Goal: Task Accomplishment & Management: Complete application form

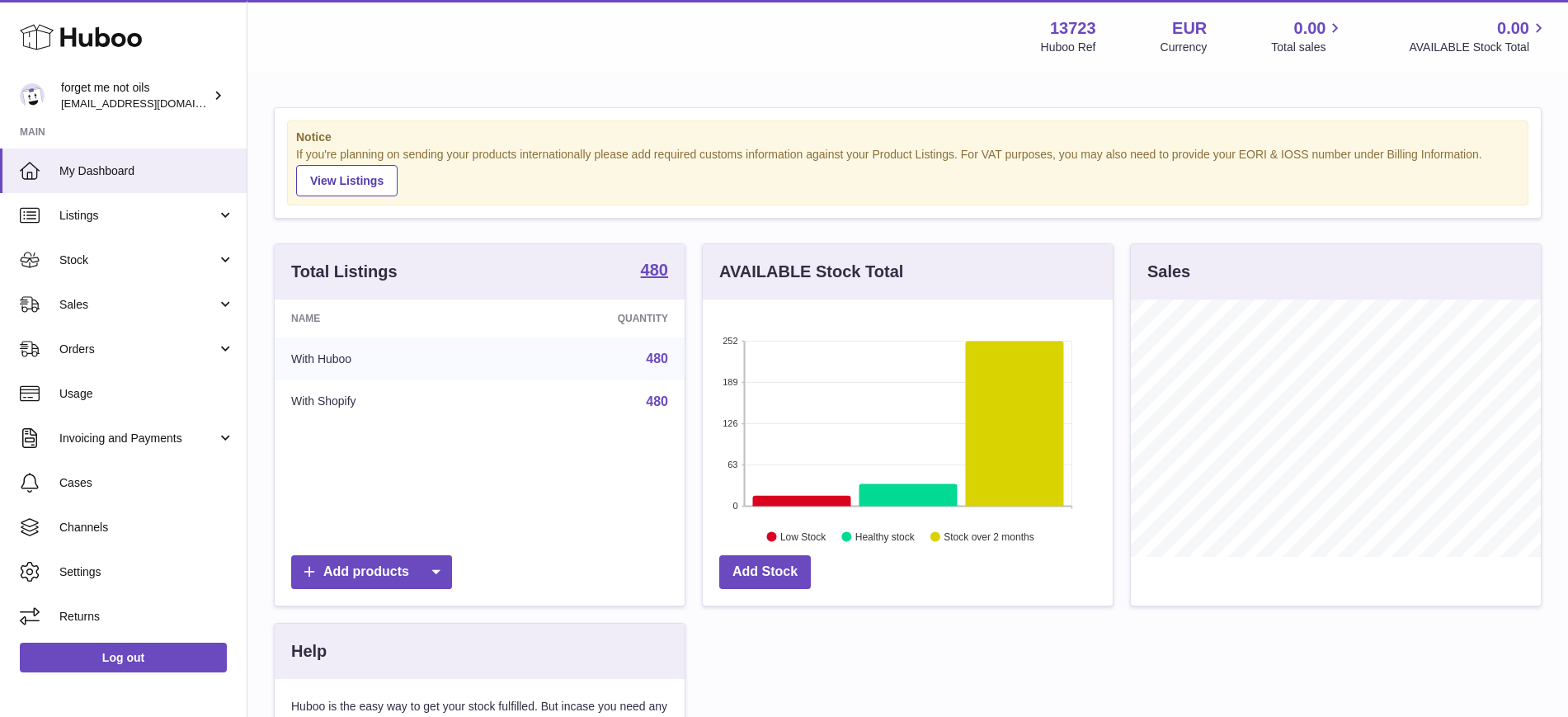
scroll to position [257, 410]
click at [221, 303] on link "Sales" at bounding box center [123, 304] width 247 height 44
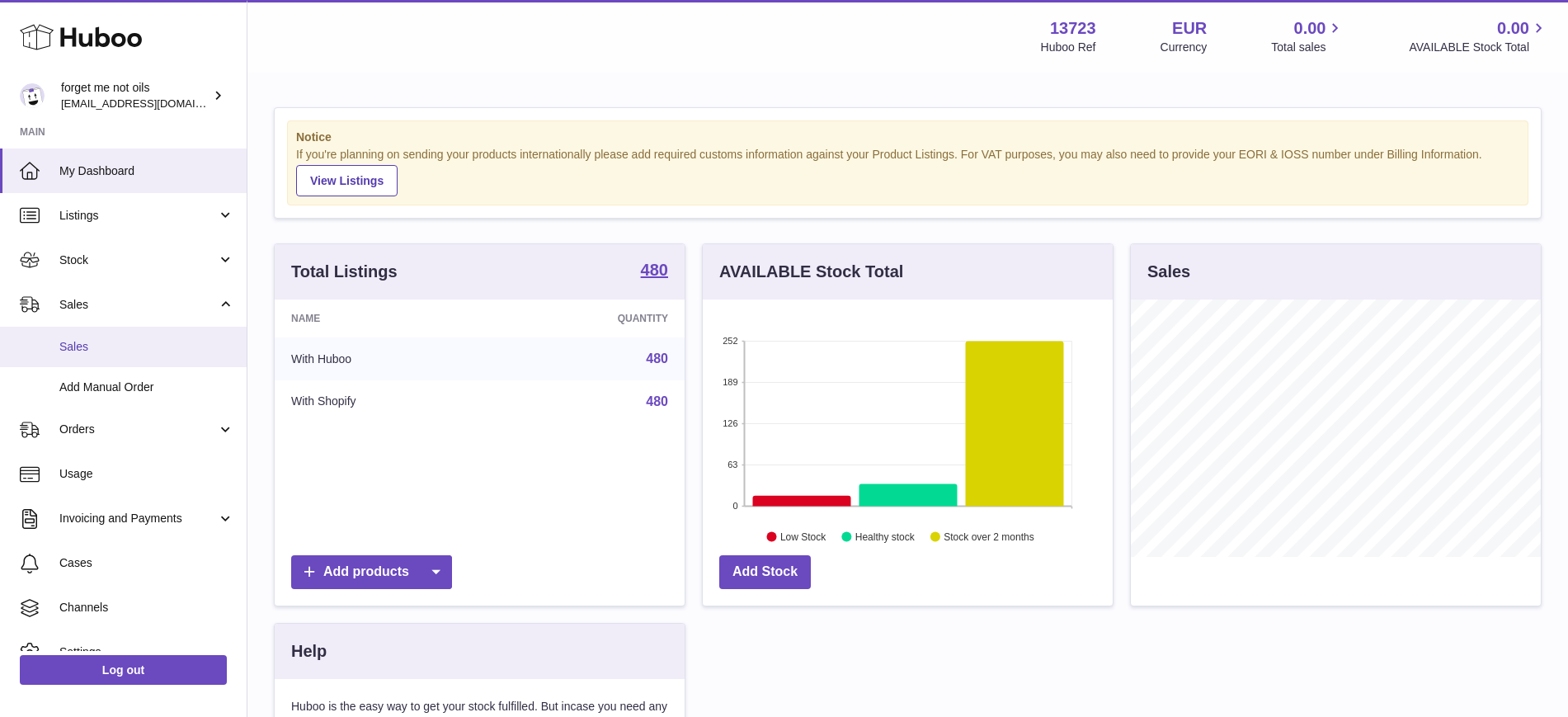
click at [160, 339] on span "Sales" at bounding box center [147, 347] width 175 height 15
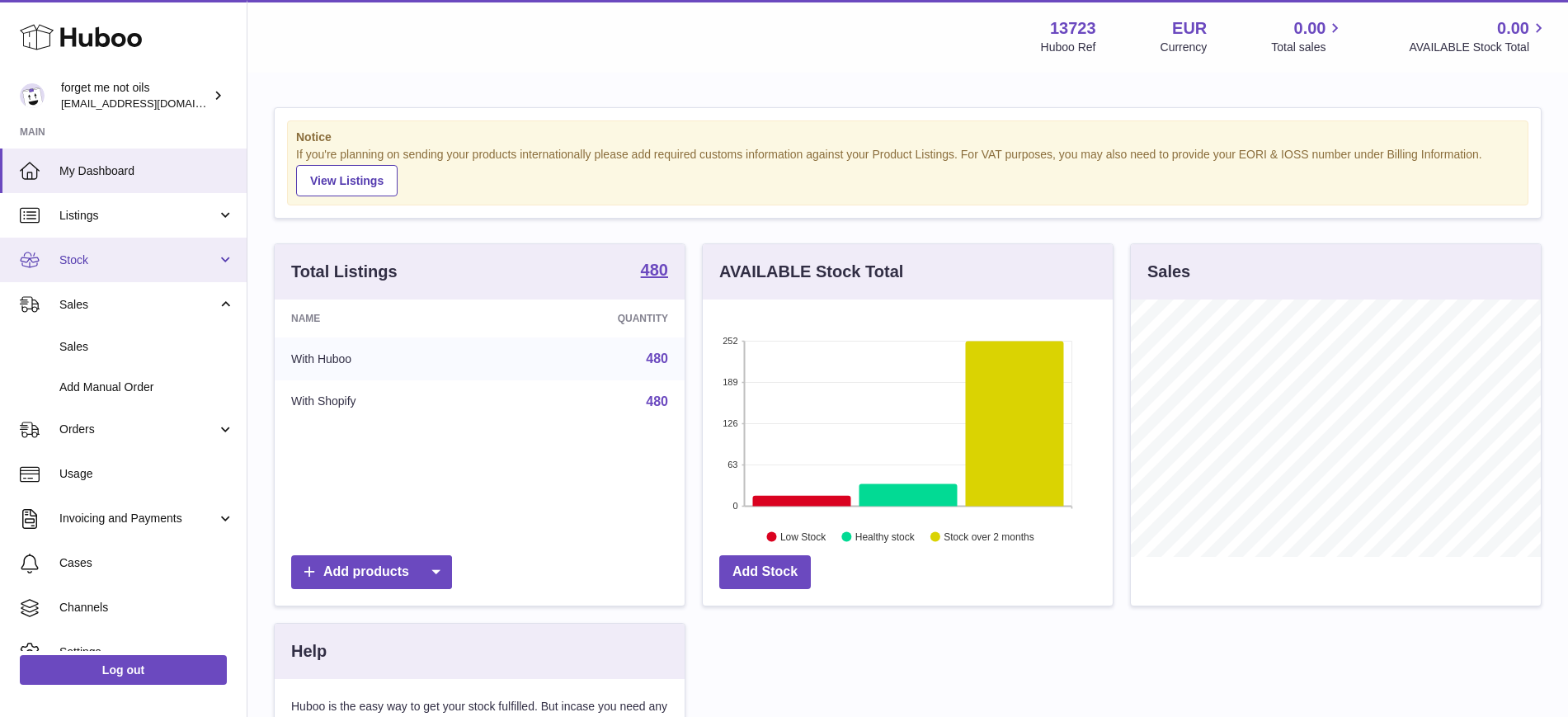
click at [157, 274] on link "Stock" at bounding box center [123, 260] width 247 height 44
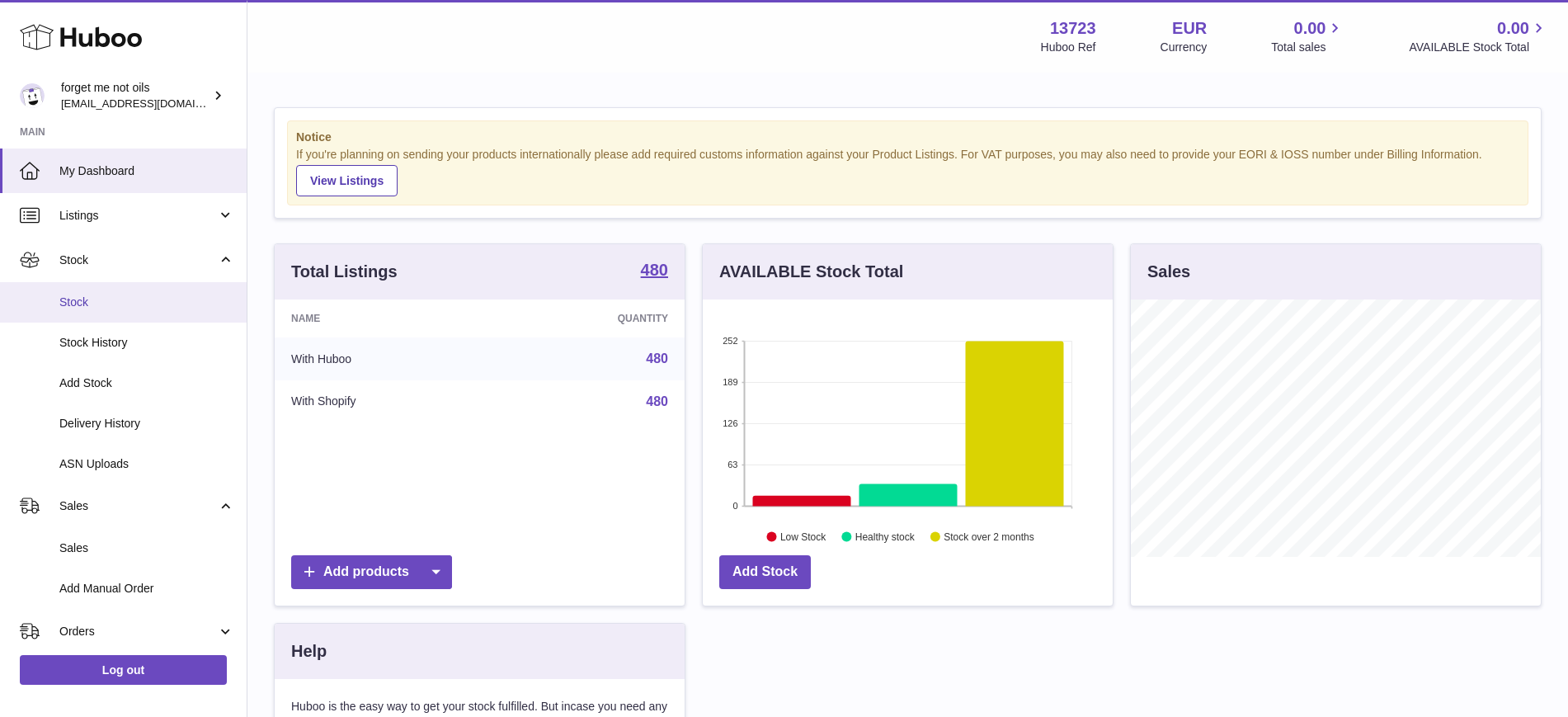
click at [151, 304] on span "Stock" at bounding box center [147, 302] width 175 height 15
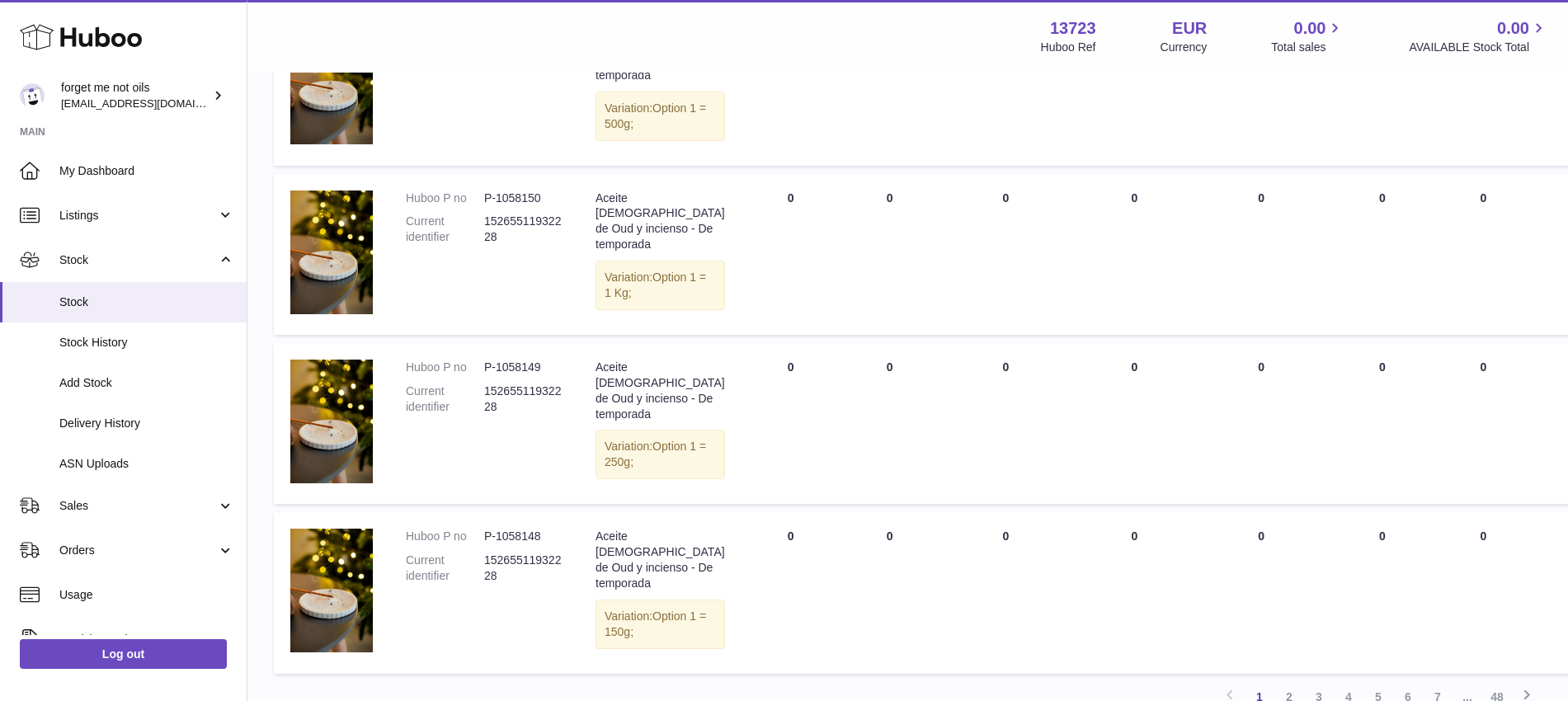
scroll to position [1804, 0]
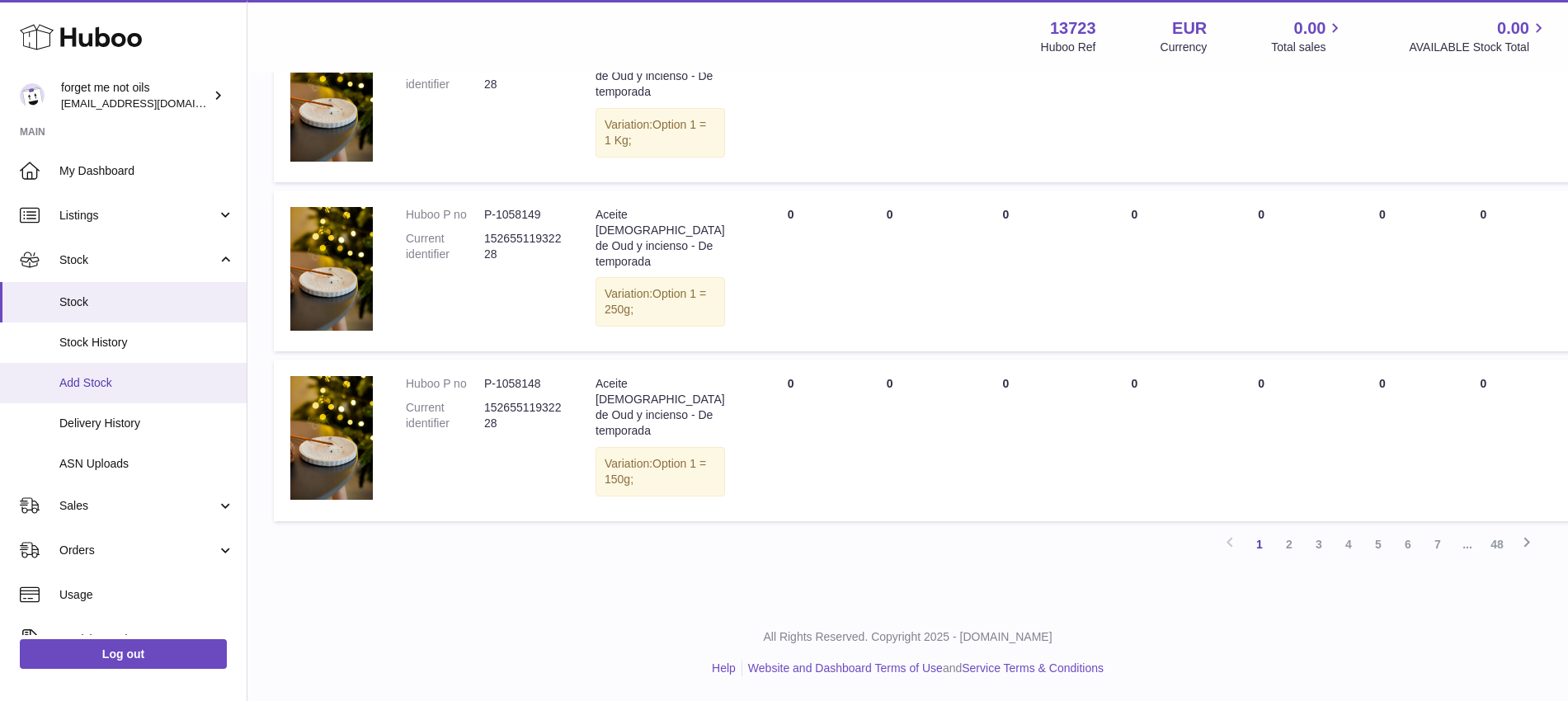
click at [110, 391] on link "Add Stock" at bounding box center [123, 383] width 247 height 40
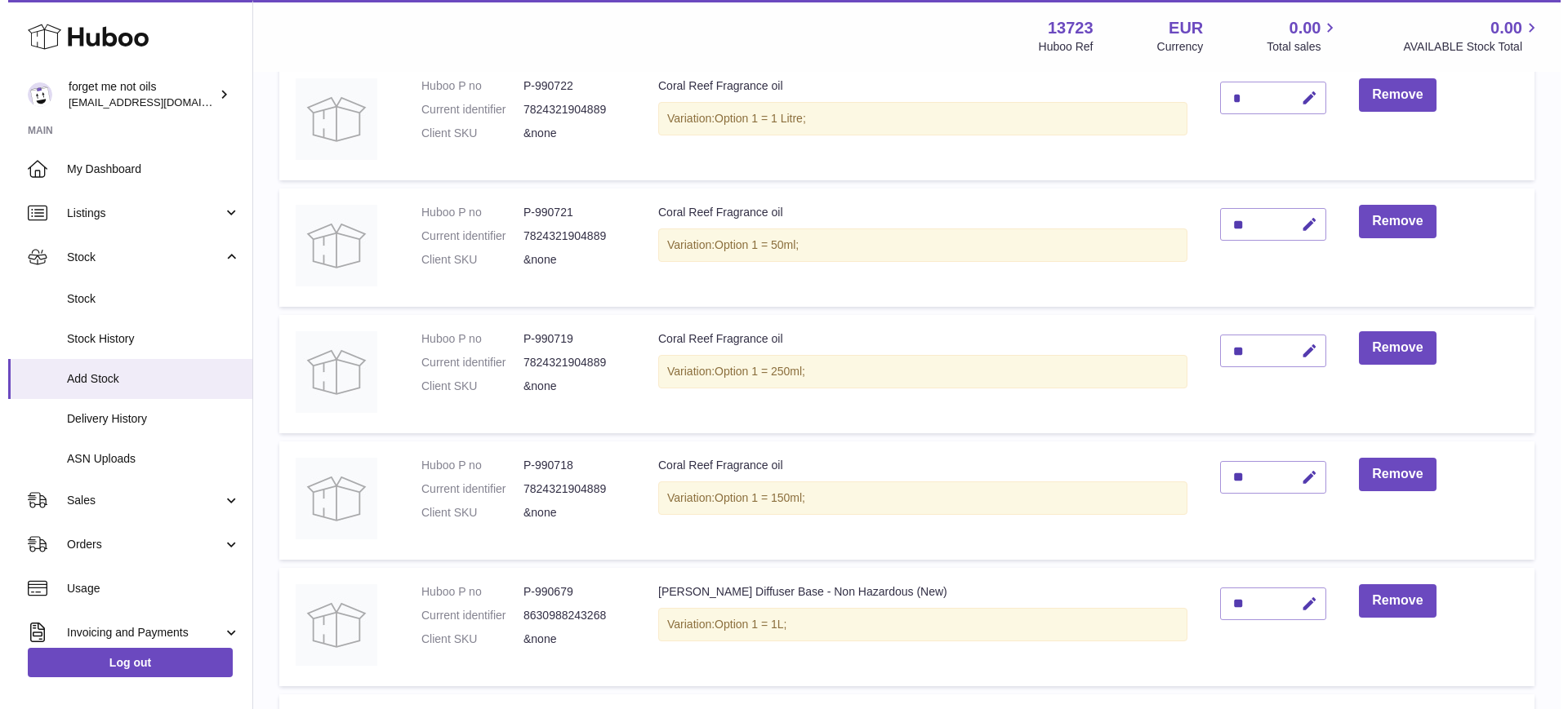
scroll to position [1122, 0]
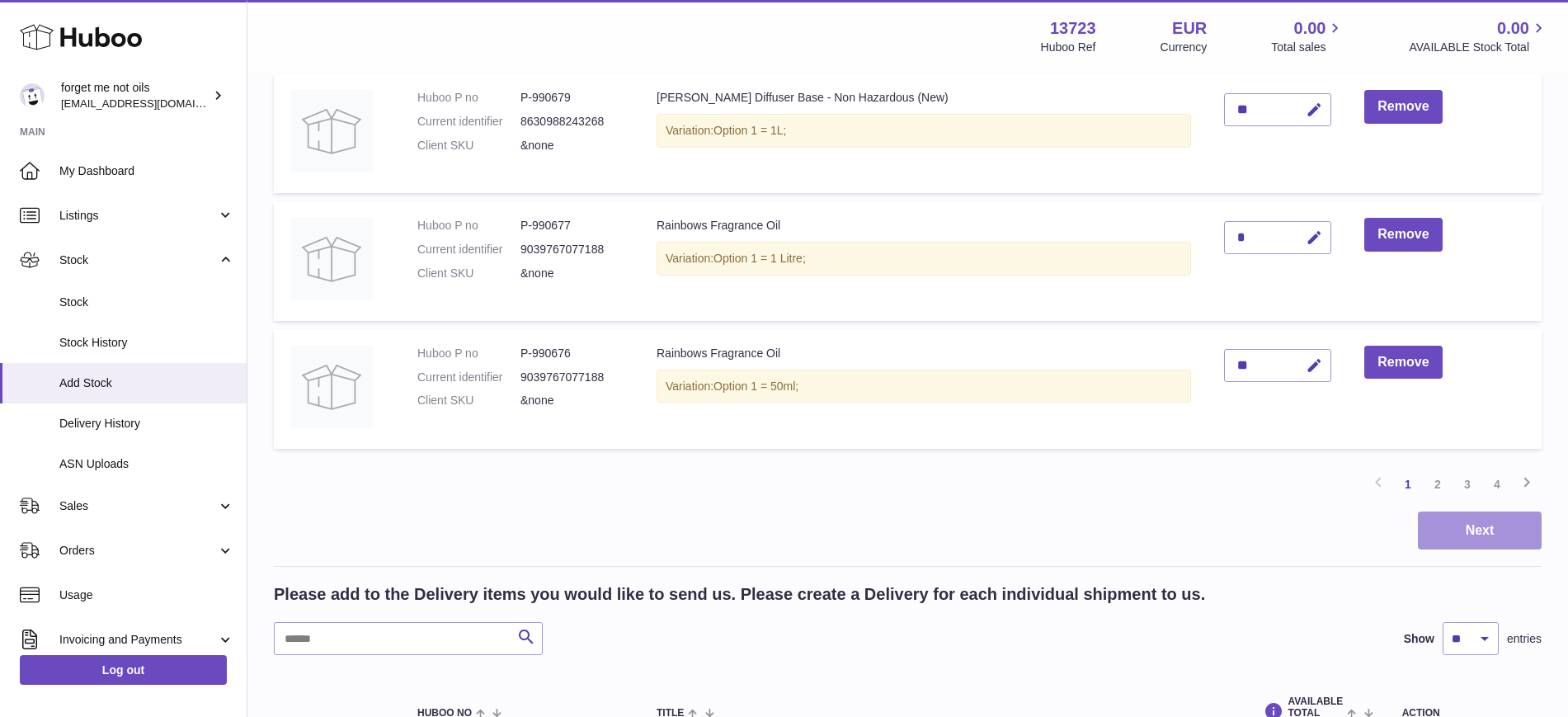
click at [1473, 528] on button "Next" at bounding box center [1480, 531] width 124 height 38
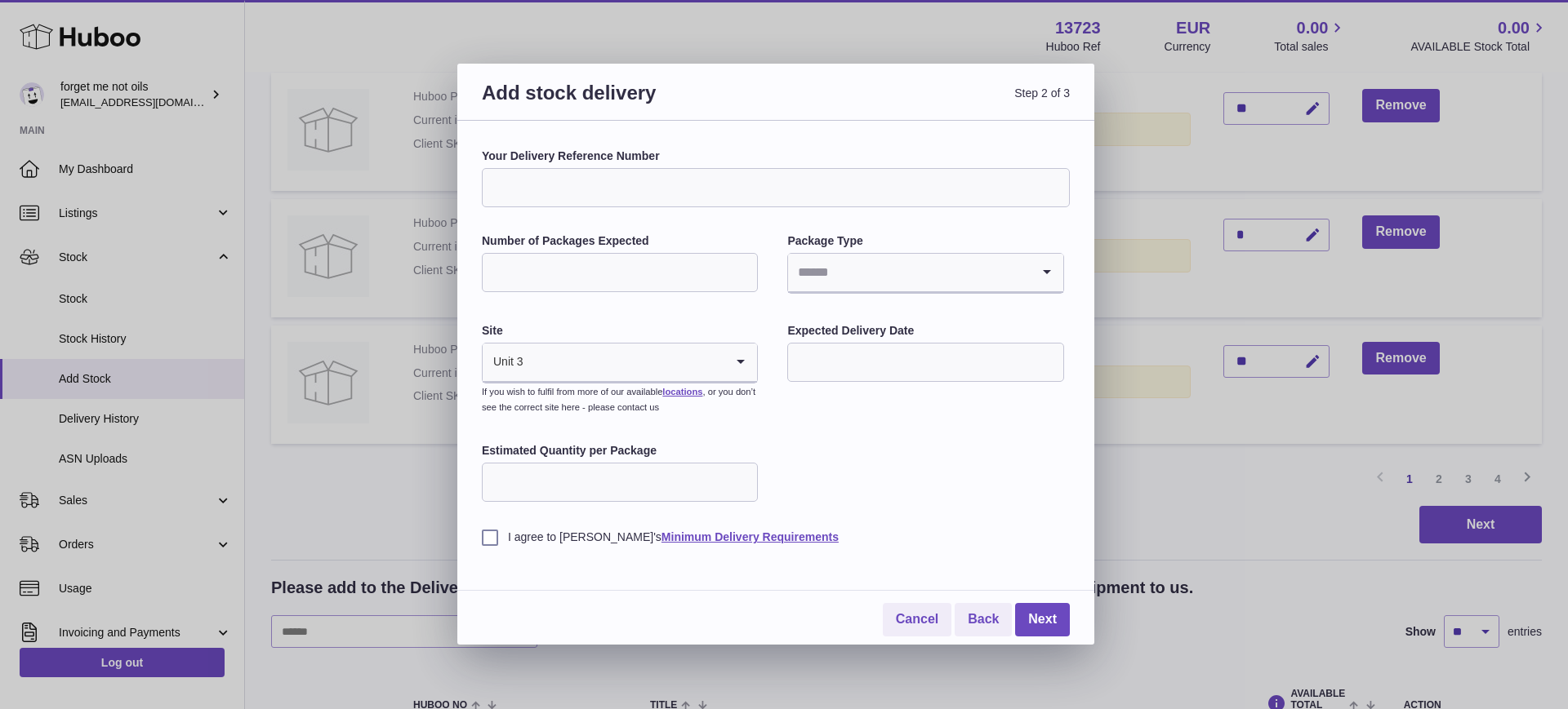
click at [593, 288] on input "Number of Packages Expected" at bounding box center [619, 272] width 276 height 39
type input "*"
click at [550, 311] on div "Your Delivery Reference Number Number of Packages Expected * Package Type Loadi…" at bounding box center [775, 346] width 588 height 397
click at [912, 281] on input "Search for option" at bounding box center [909, 272] width 241 height 38
click at [862, 334] on li "Pallets" at bounding box center [924, 349] width 273 height 32
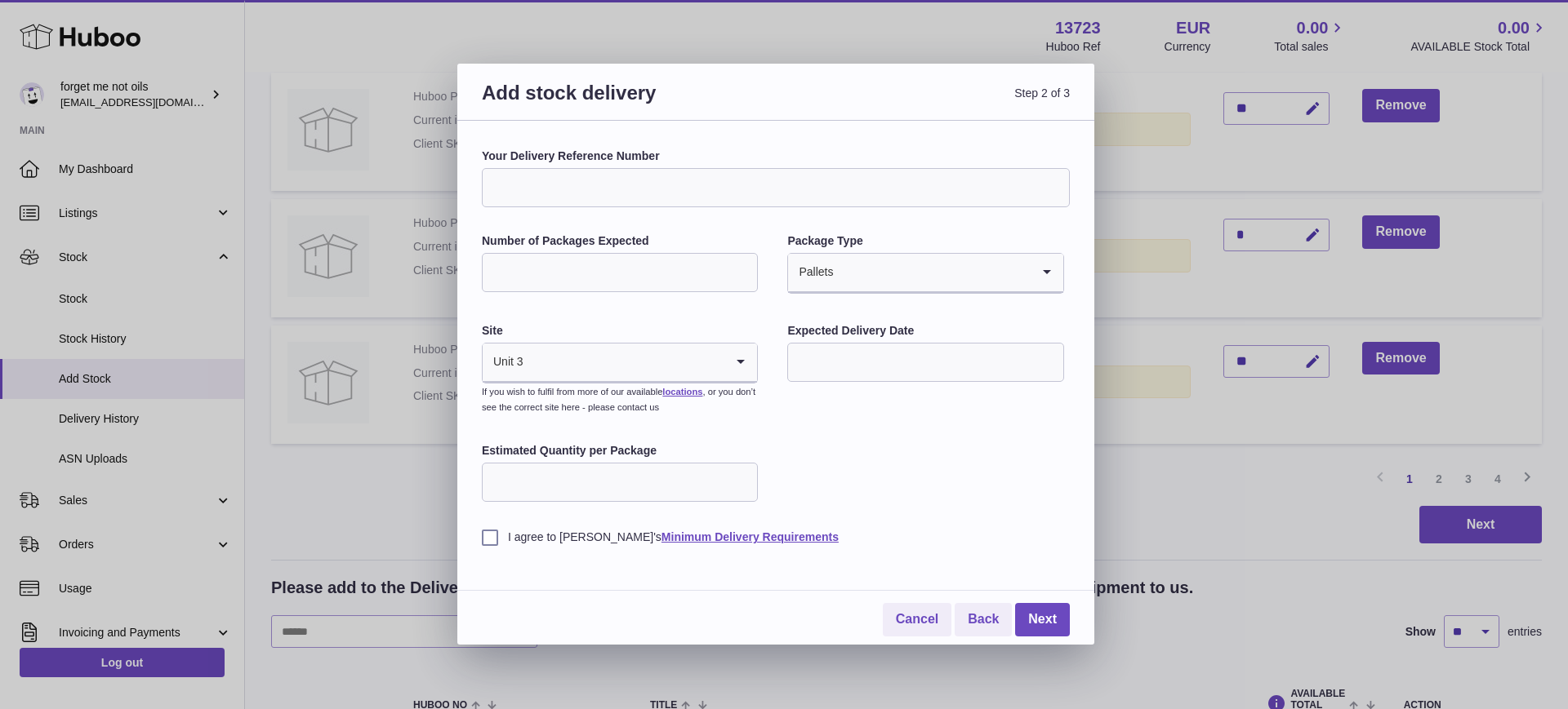
click at [533, 537] on label "I agree to [PERSON_NAME]'s Minimum Delivery Requirements" at bounding box center [775, 537] width 588 height 15
click at [877, 364] on input "text" at bounding box center [925, 362] width 276 height 39
click at [817, 590] on span "29" at bounding box center [813, 595] width 29 height 29
type input "**********"
click at [1064, 620] on link "Next" at bounding box center [1043, 619] width 55 height 33
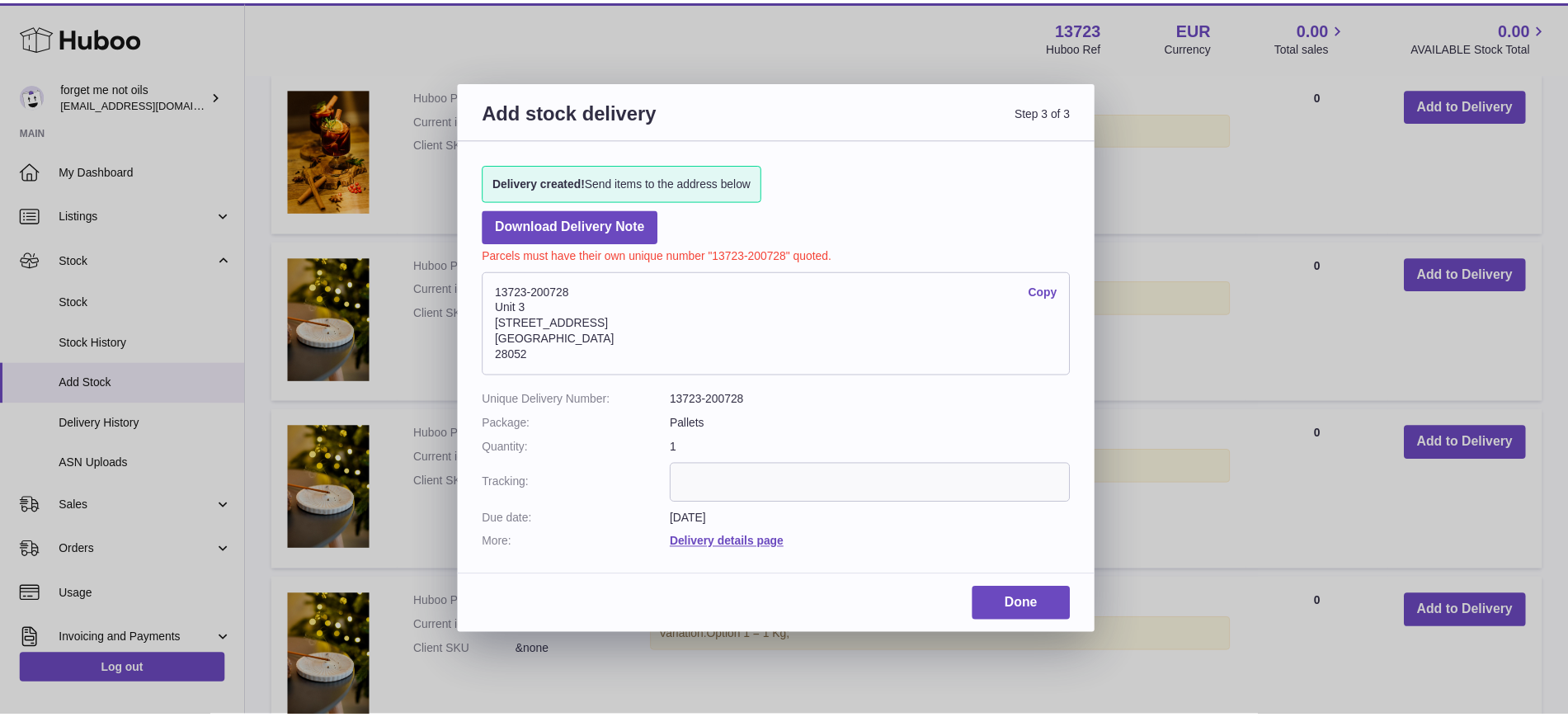
scroll to position [1080, 0]
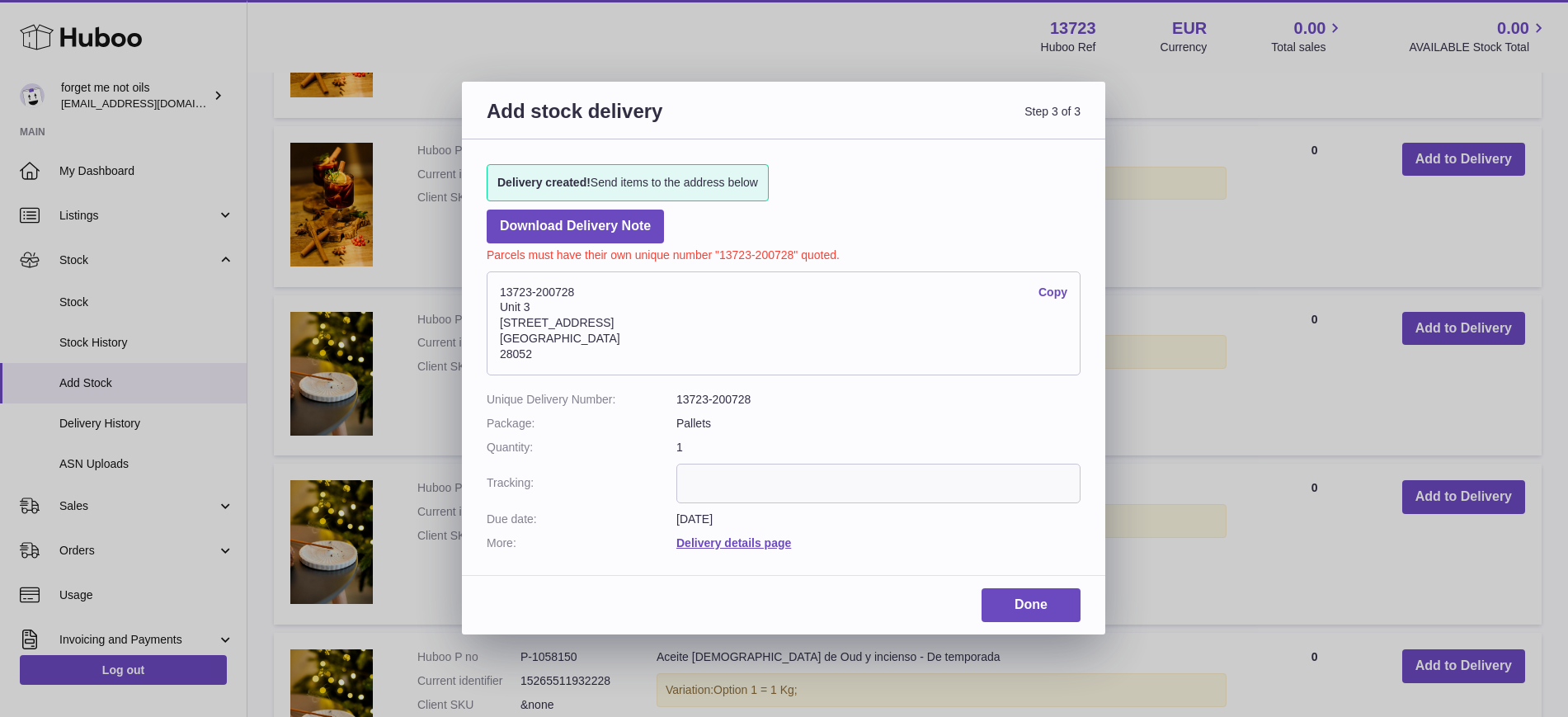
click at [1056, 295] on link "Copy" at bounding box center [1053, 293] width 29 height 15
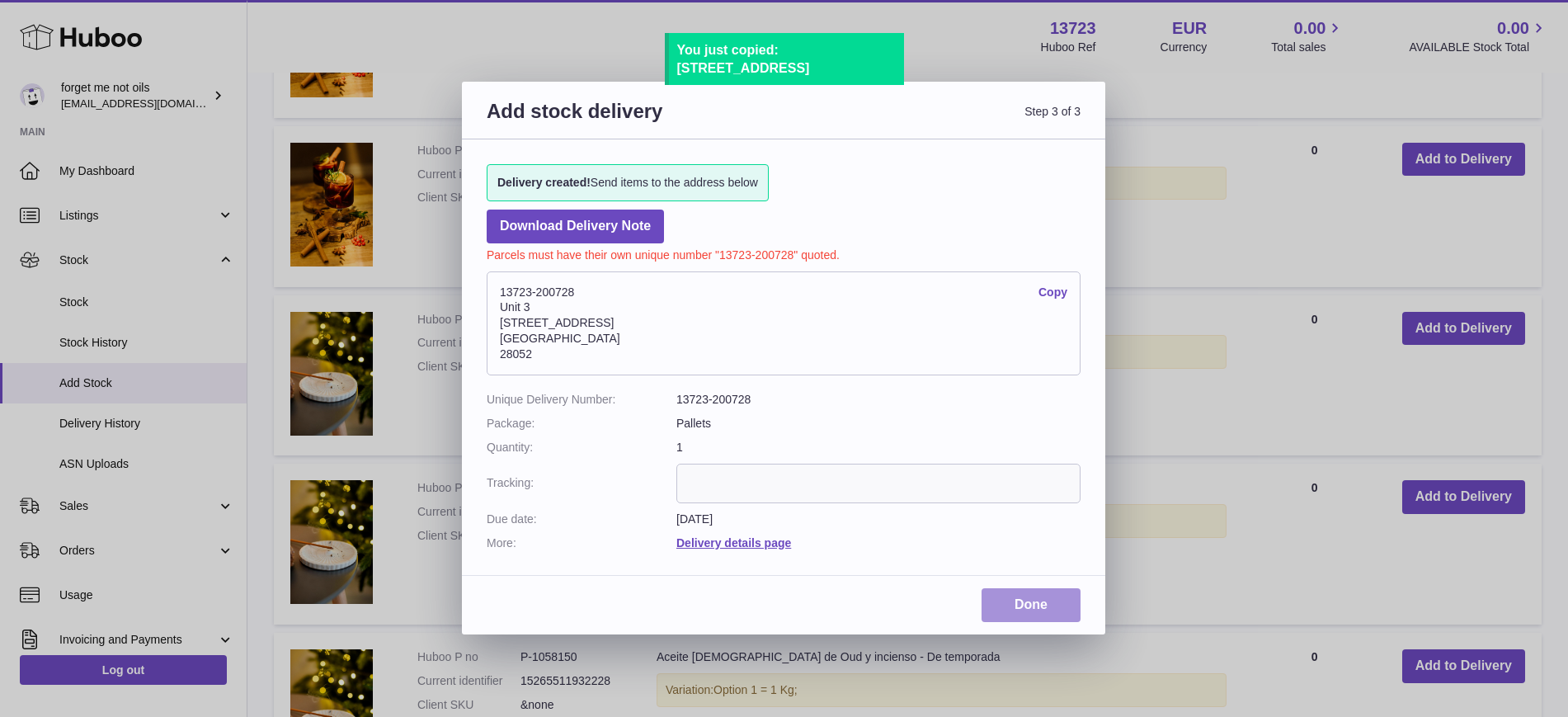
click at [1042, 603] on link "Done" at bounding box center [1031, 605] width 99 height 34
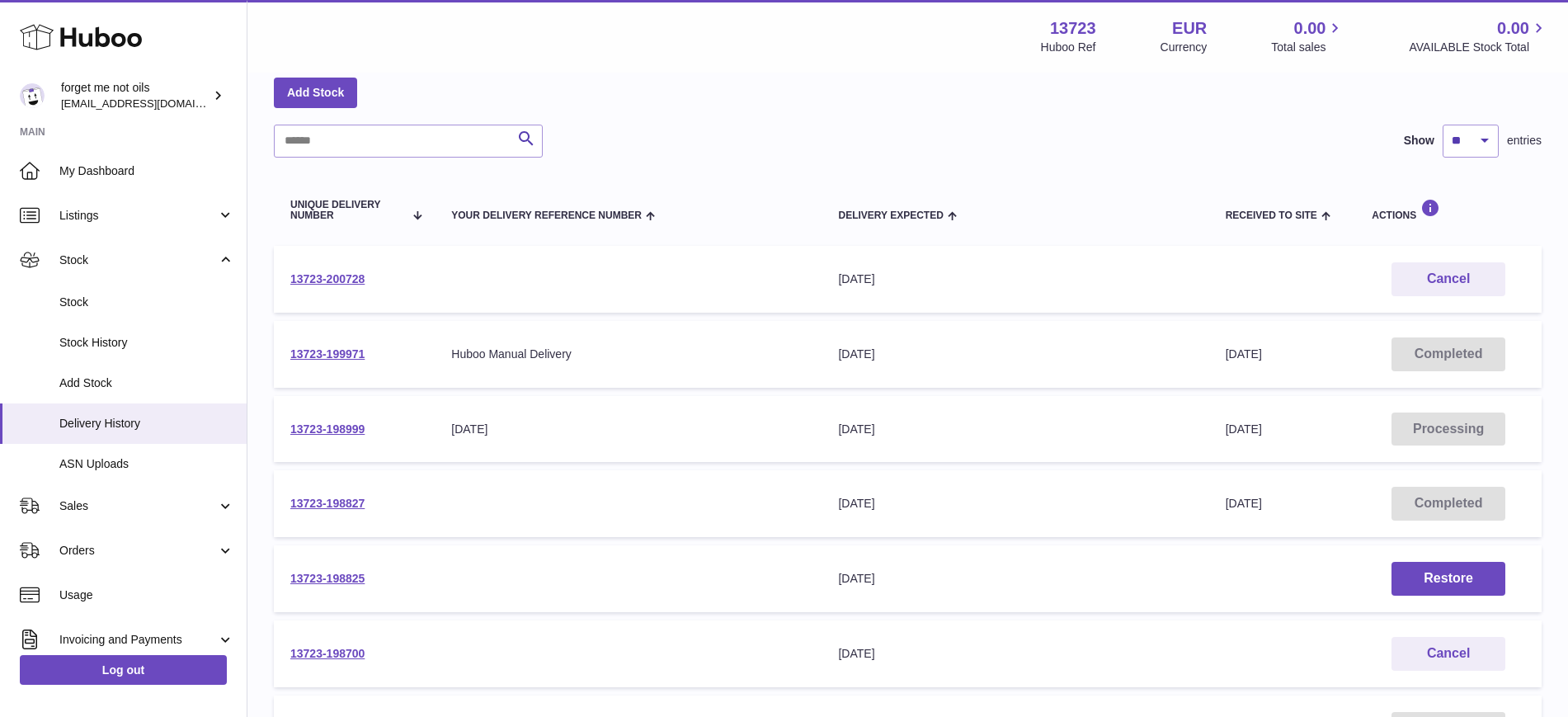
scroll to position [103, 0]
